Goal: Navigation & Orientation: Find specific page/section

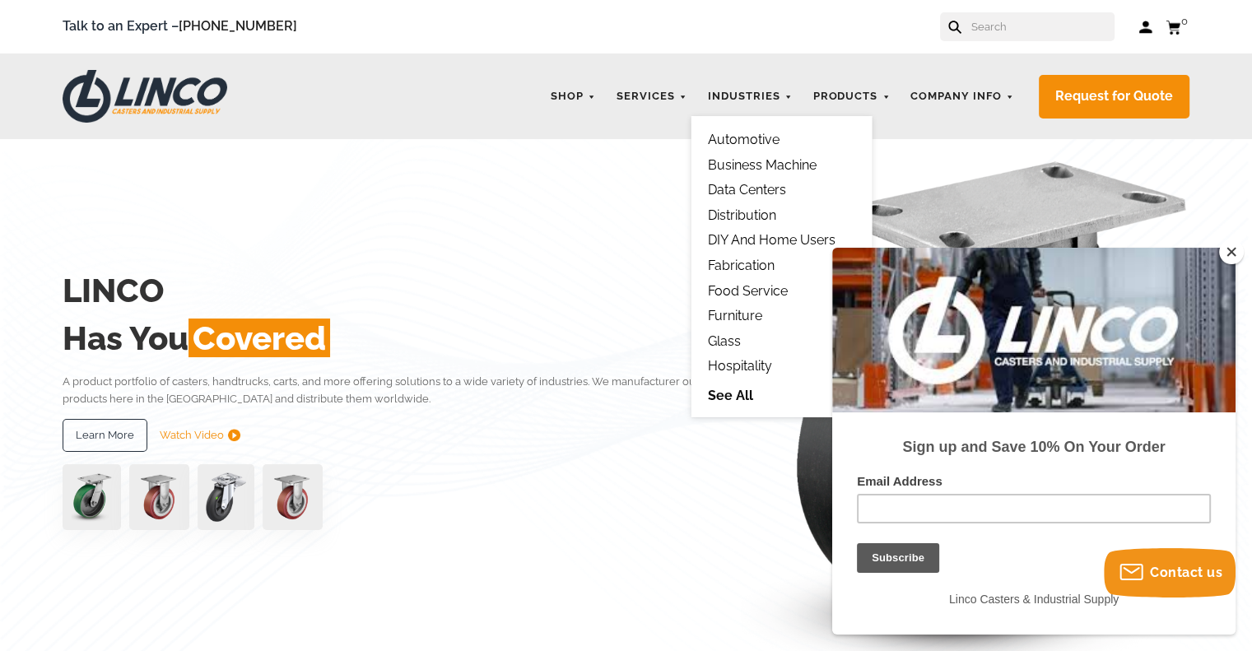
click at [730, 398] on link "See All" at bounding box center [782, 395] width 148 height 19
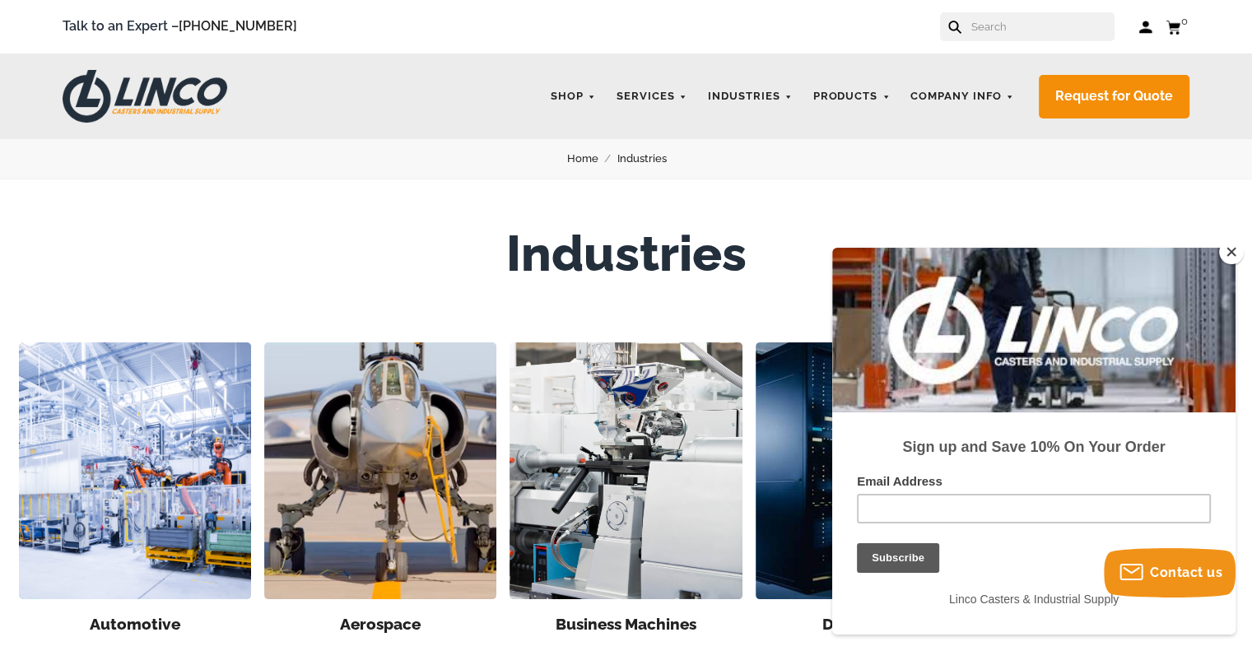
scroll to position [165, 0]
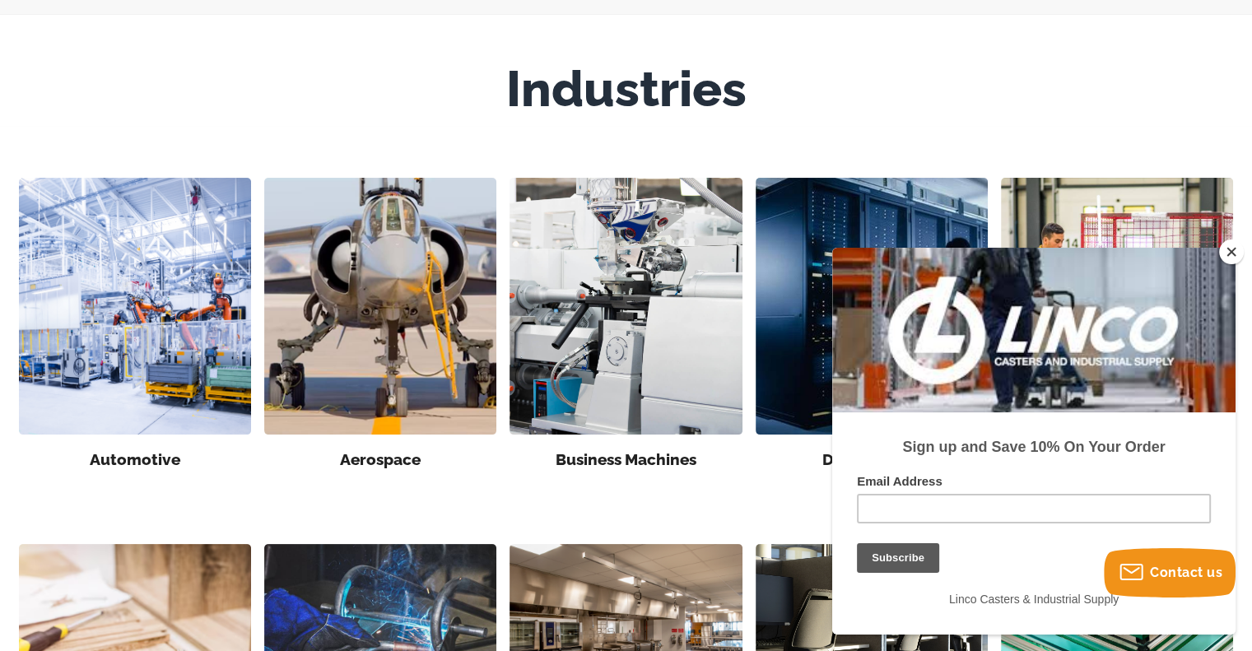
click at [1241, 254] on button "Close" at bounding box center [1231, 252] width 25 height 25
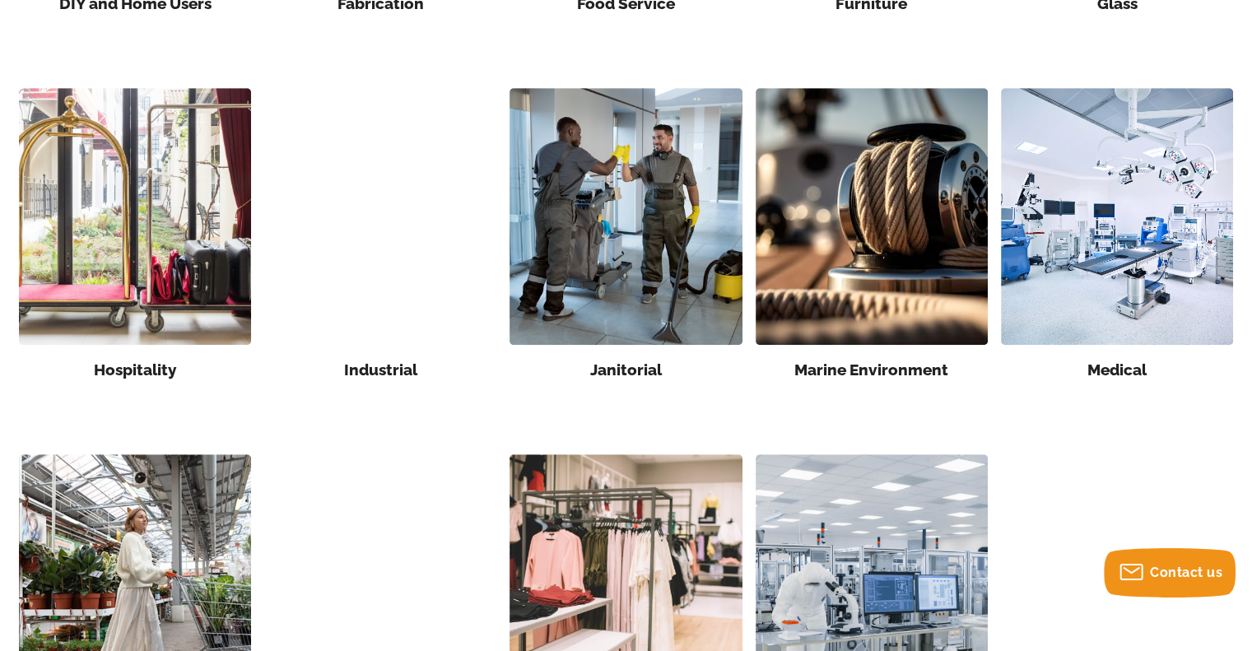
scroll to position [988, 0]
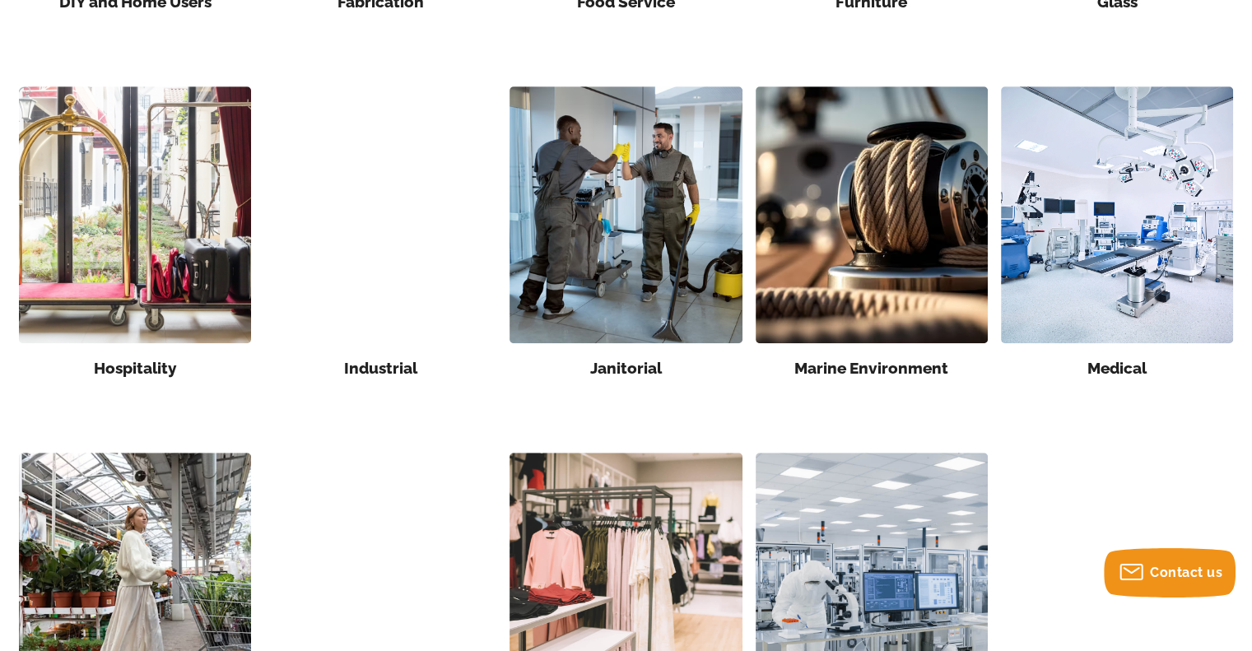
click at [1140, 265] on img at bounding box center [1117, 214] width 232 height 257
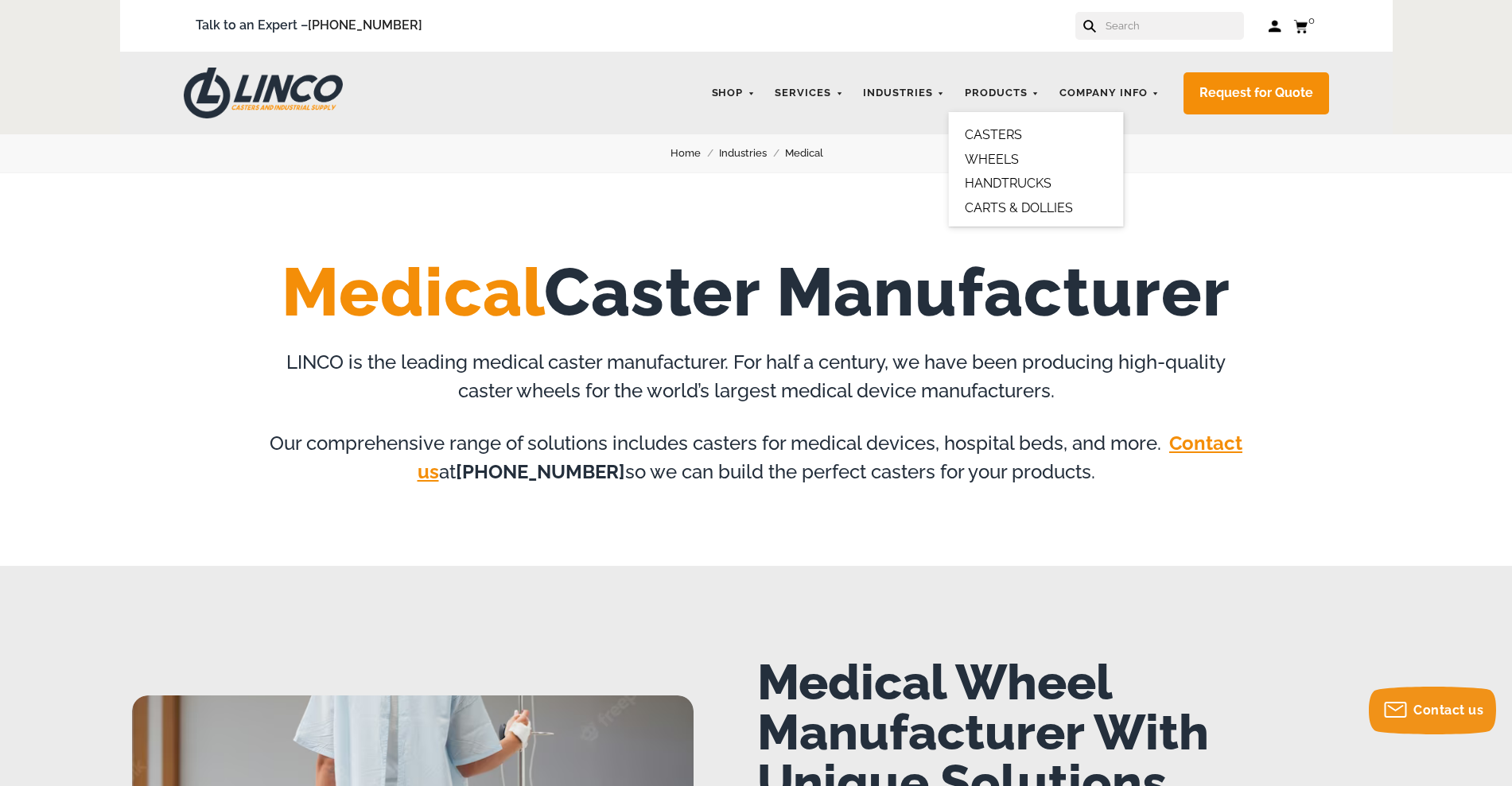
click at [996, 129] on link "CASTERS" at bounding box center [993, 135] width 57 height 15
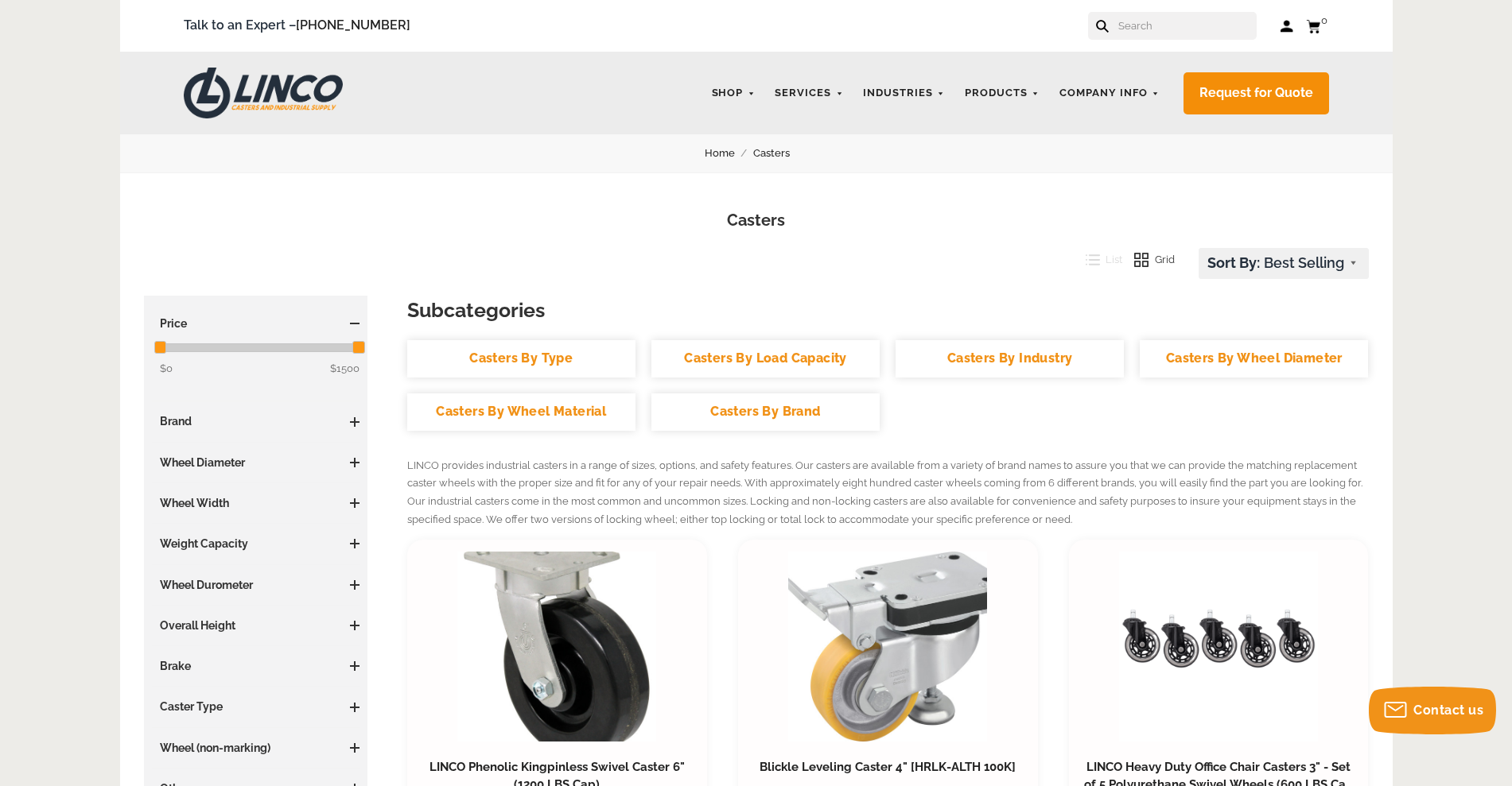
click at [1005, 362] on link "Casters By Industry" at bounding box center [1010, 358] width 228 height 38
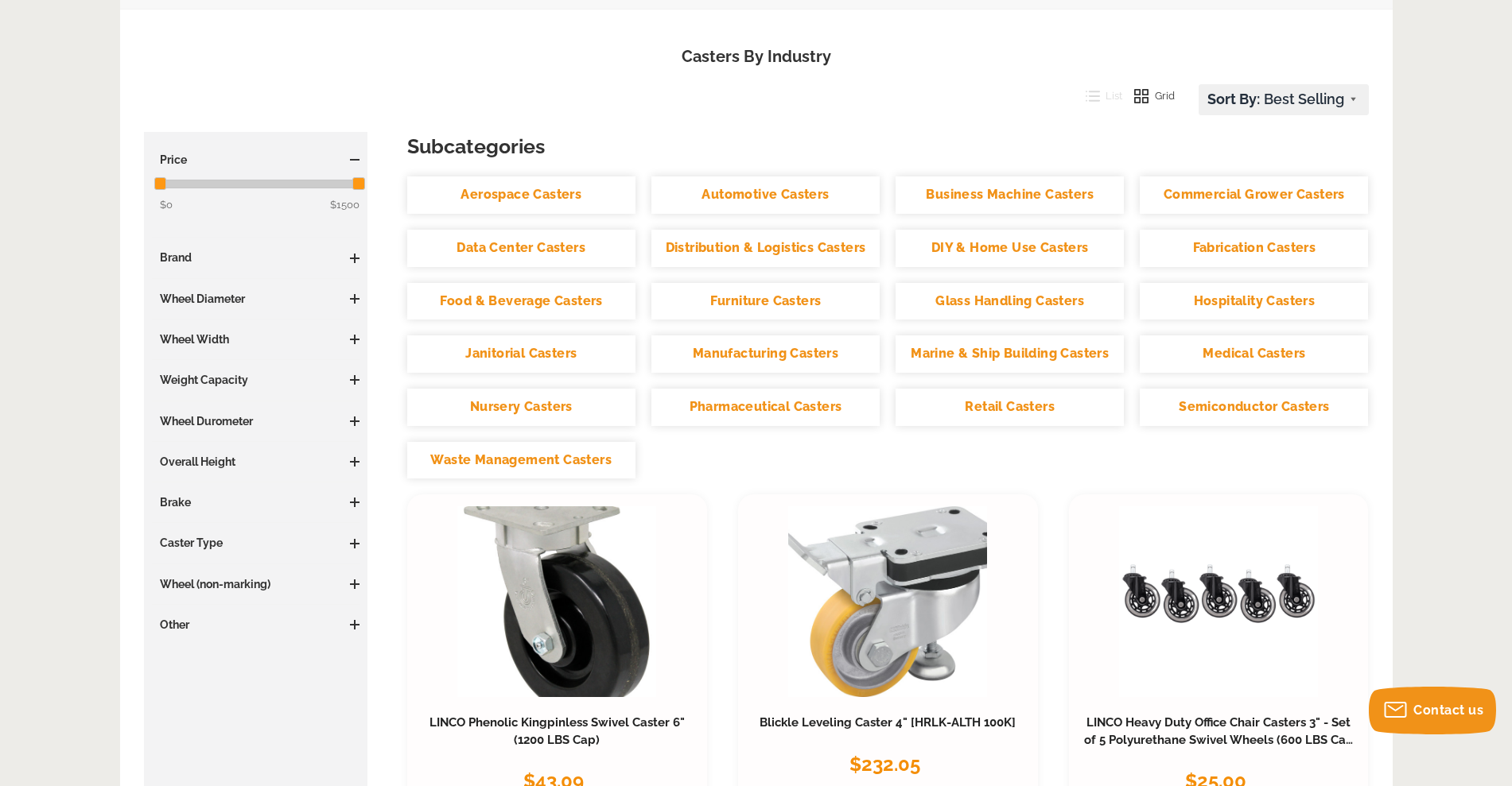
scroll to position [199, 0]
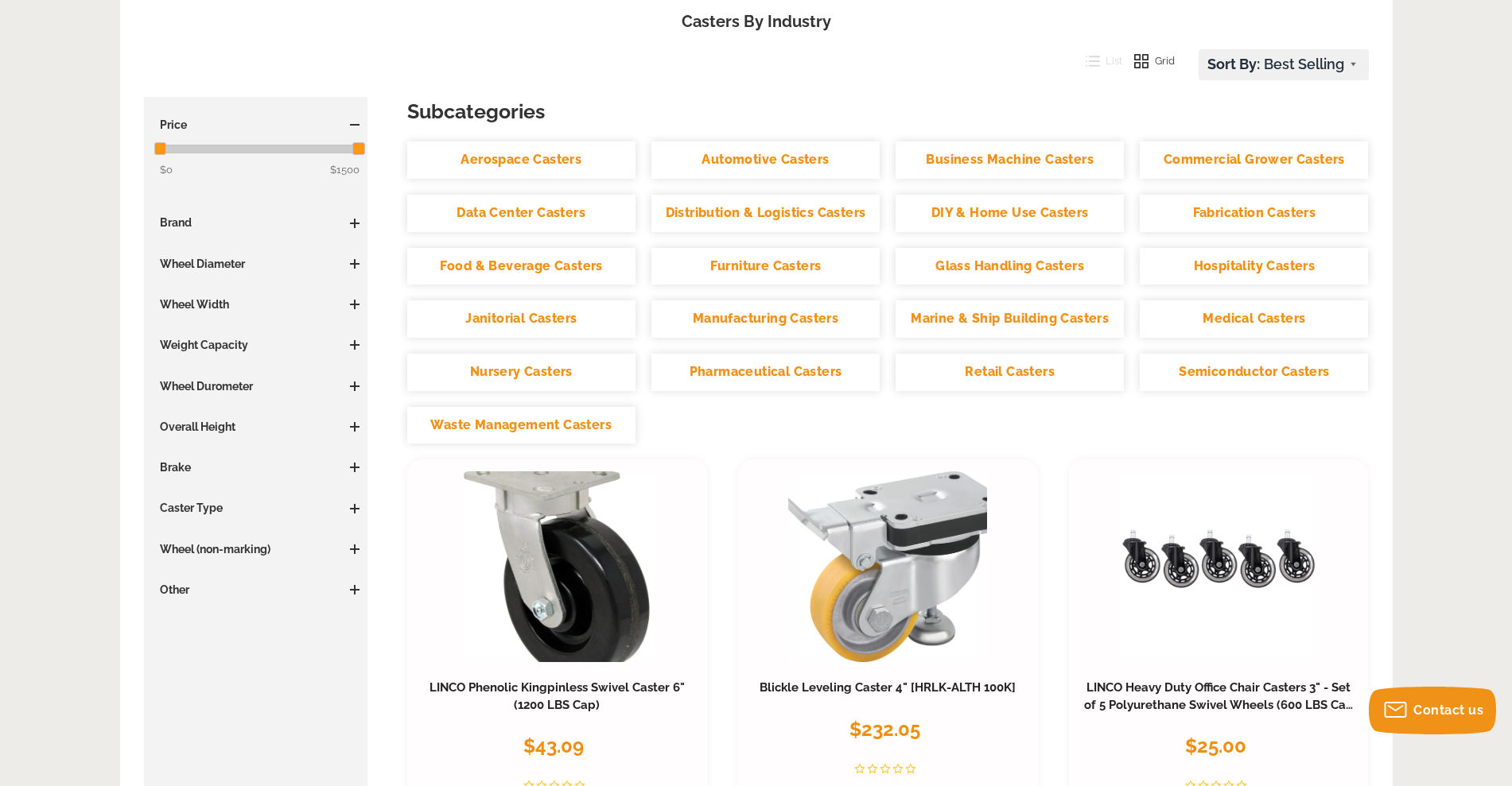
click at [1243, 322] on link "Medical Casters" at bounding box center [1254, 319] width 228 height 38
